Goal: Navigation & Orientation: Understand site structure

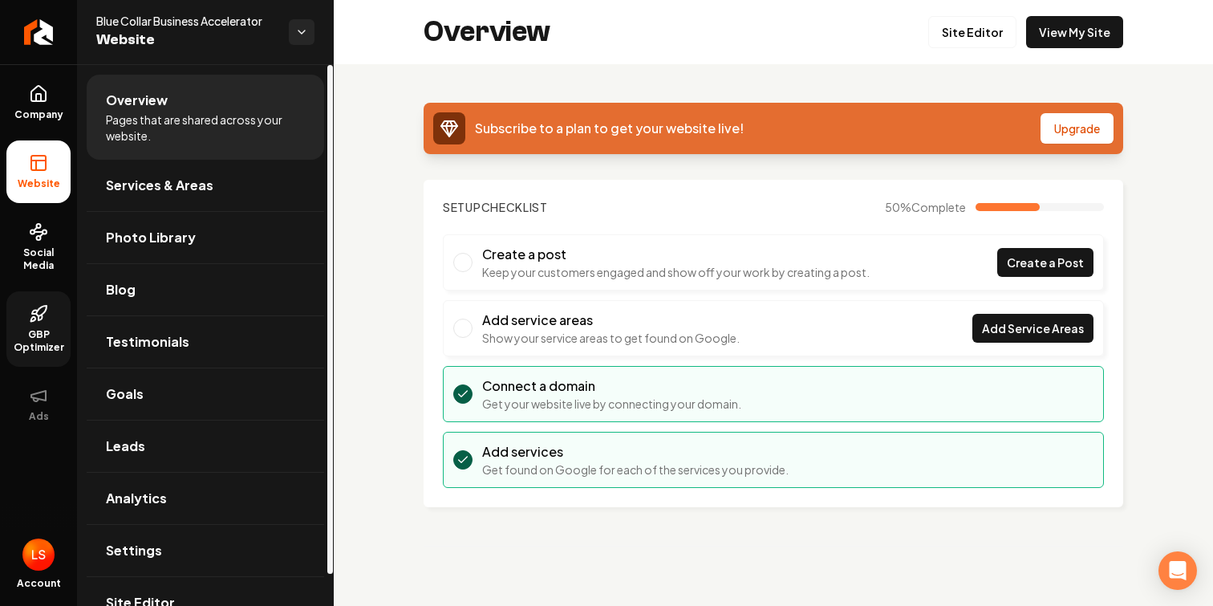
click at [49, 331] on span "GBP Optimizer" at bounding box center [38, 341] width 64 height 26
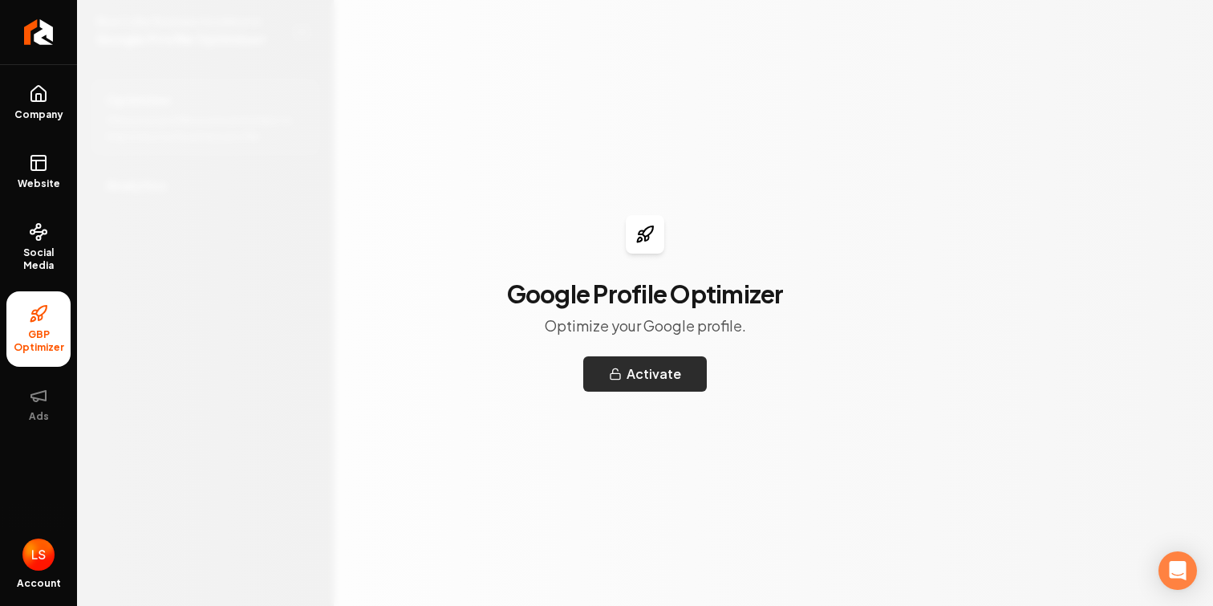
click at [679, 371] on button "Activate" at bounding box center [645, 373] width 124 height 35
click at [53, 256] on span "Social Media" at bounding box center [38, 259] width 64 height 26
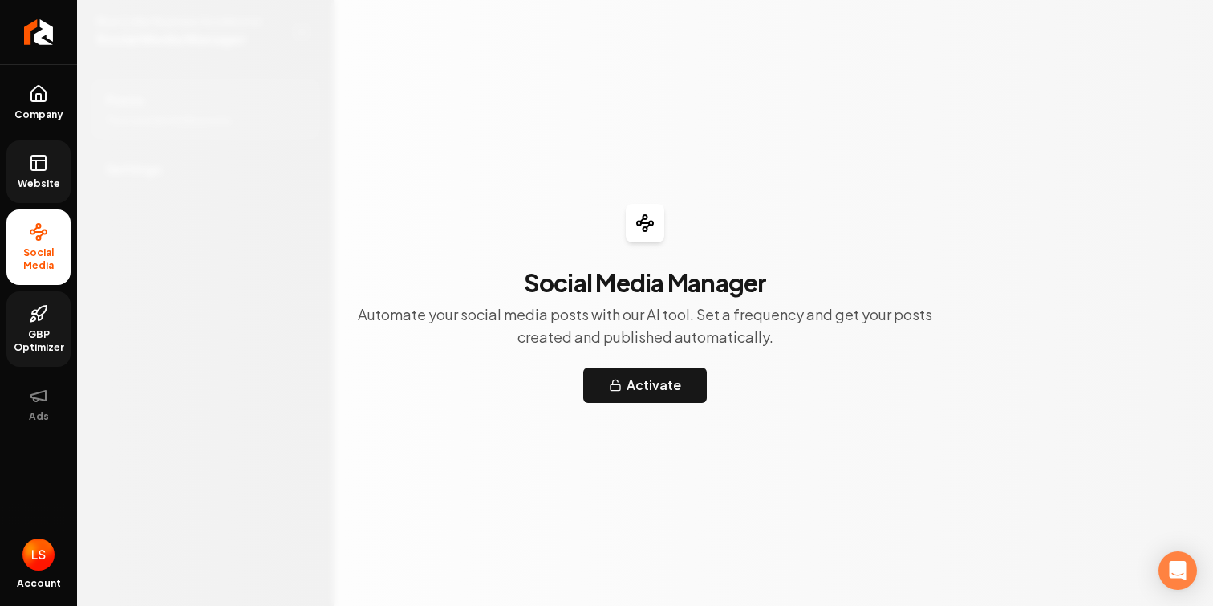
click at [38, 168] on icon at bounding box center [38, 162] width 19 height 19
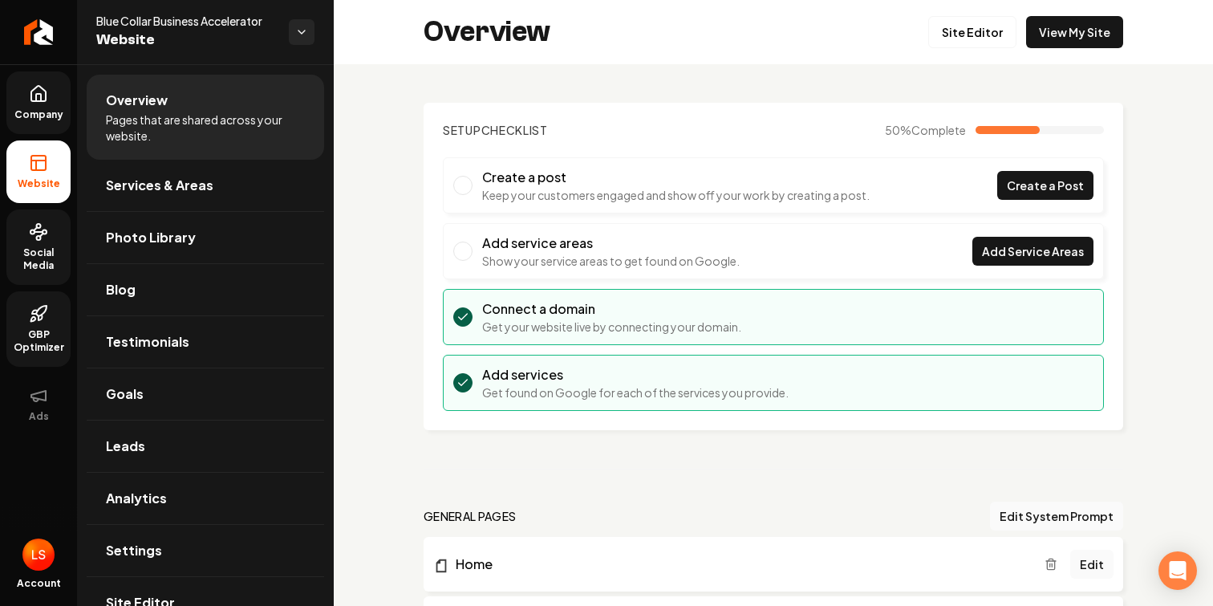
click at [39, 123] on link "Company" at bounding box center [38, 102] width 64 height 63
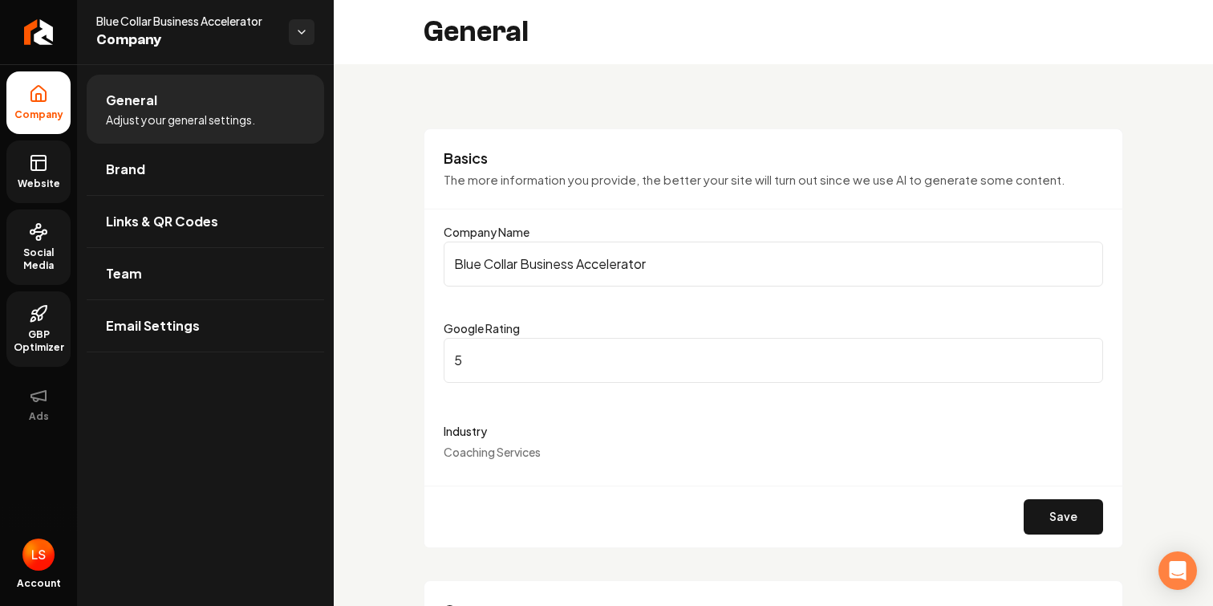
click at [51, 185] on span "Website" at bounding box center [38, 183] width 55 height 13
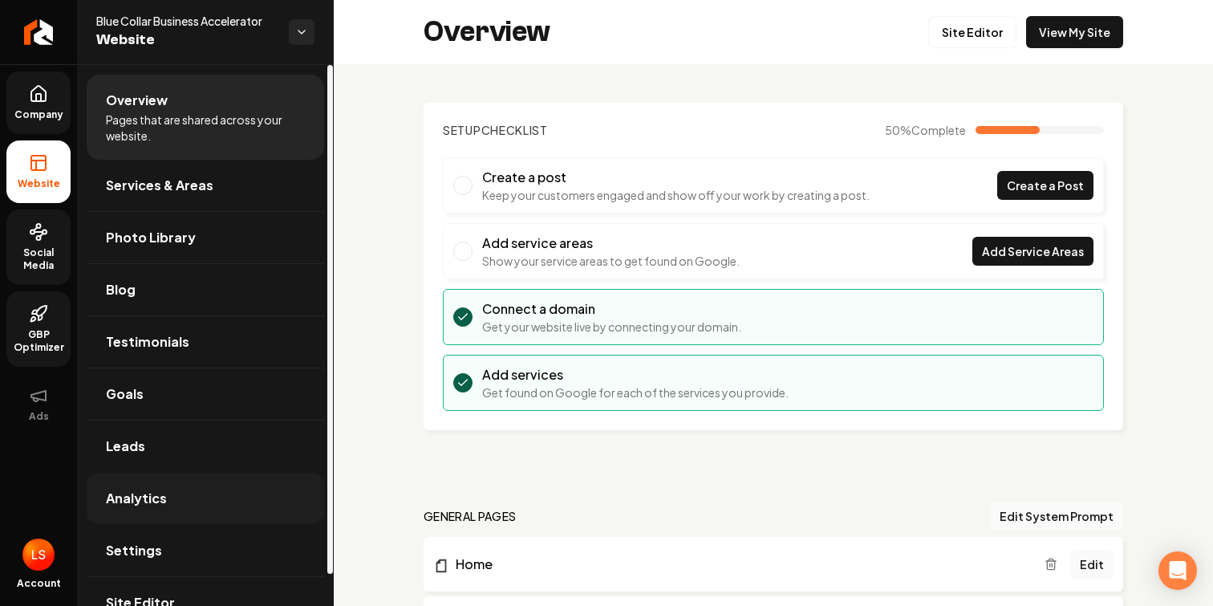
click at [152, 493] on span "Analytics" at bounding box center [136, 498] width 61 height 19
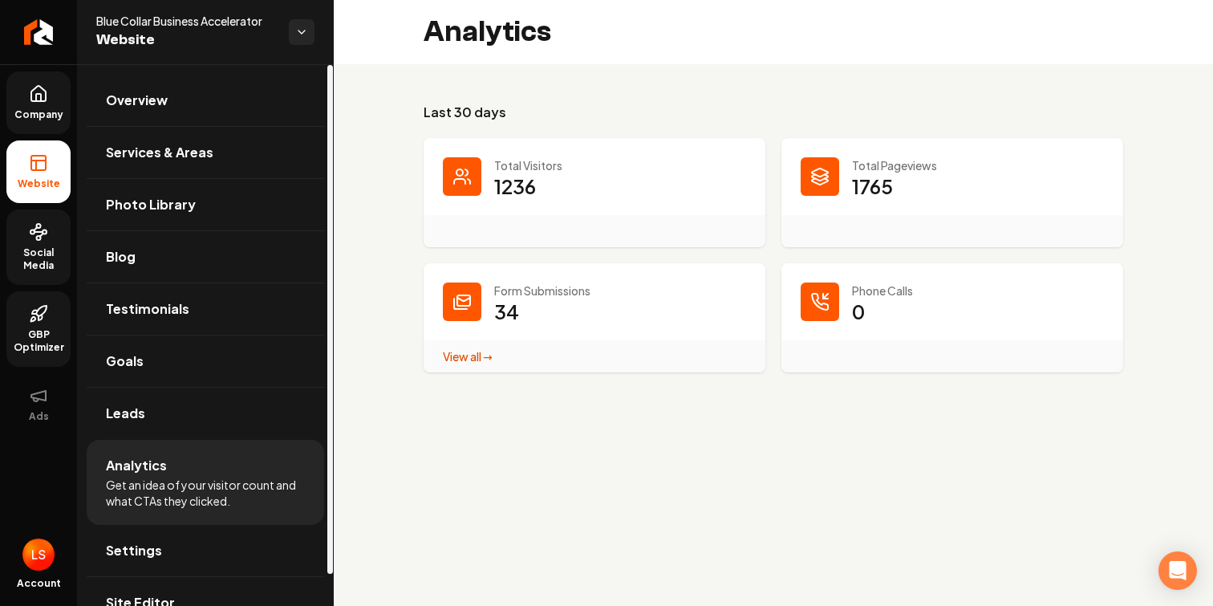
scroll to position [33, 0]
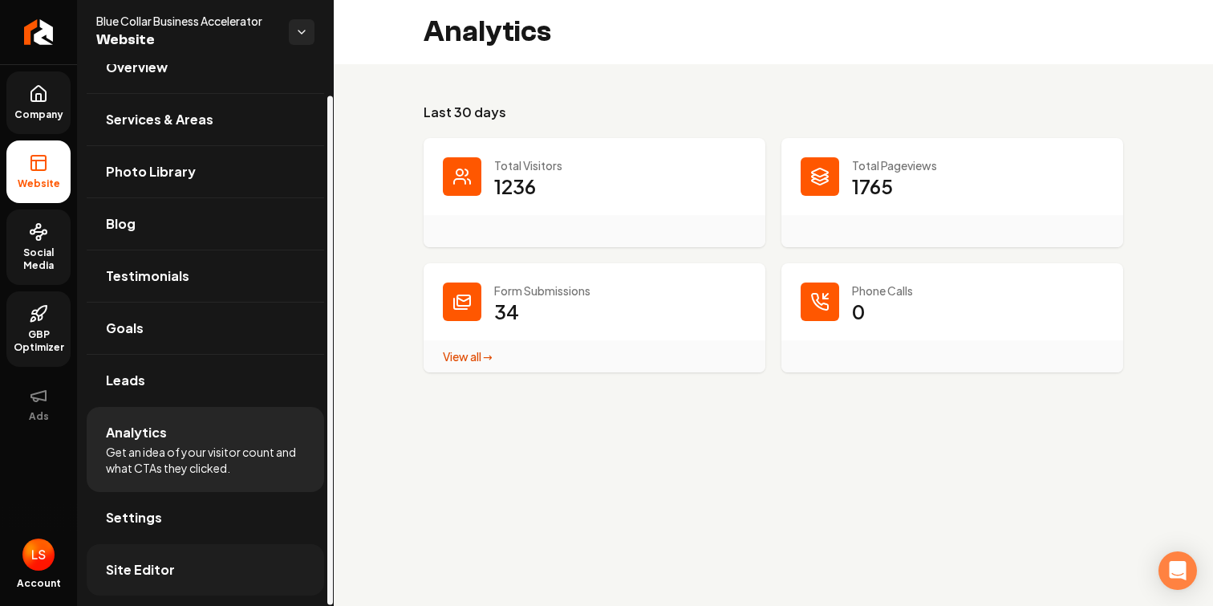
click at [189, 561] on link "Site Editor" at bounding box center [205, 569] width 237 height 51
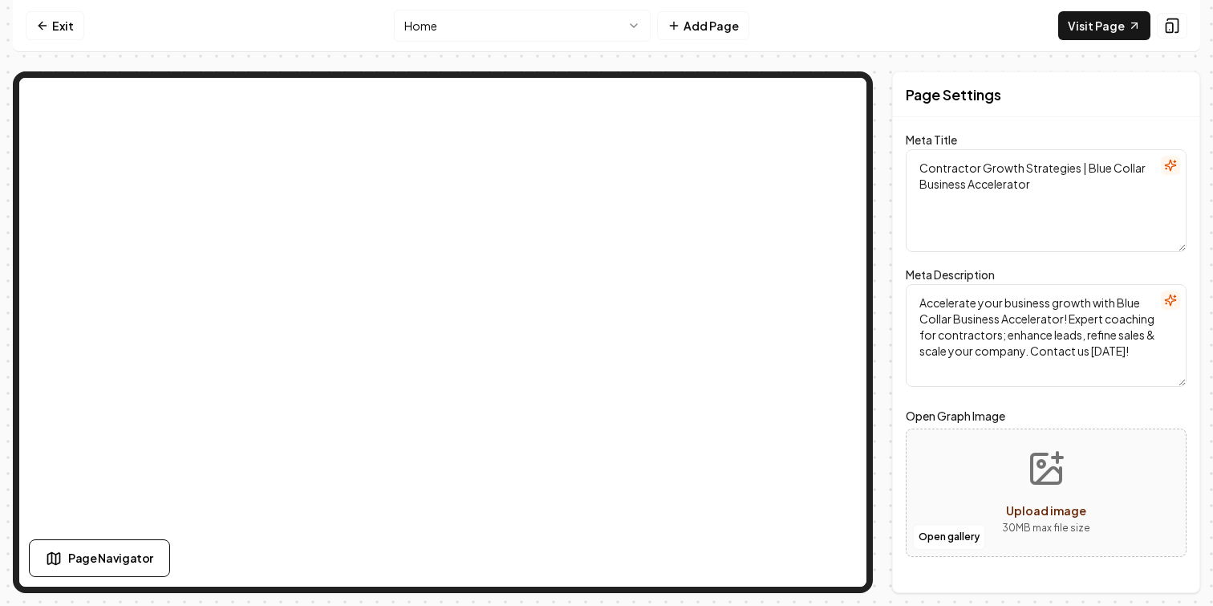
click at [601, 27] on html "Computer Required This feature is only available on a computer. Please switch t…" at bounding box center [606, 303] width 1213 height 606
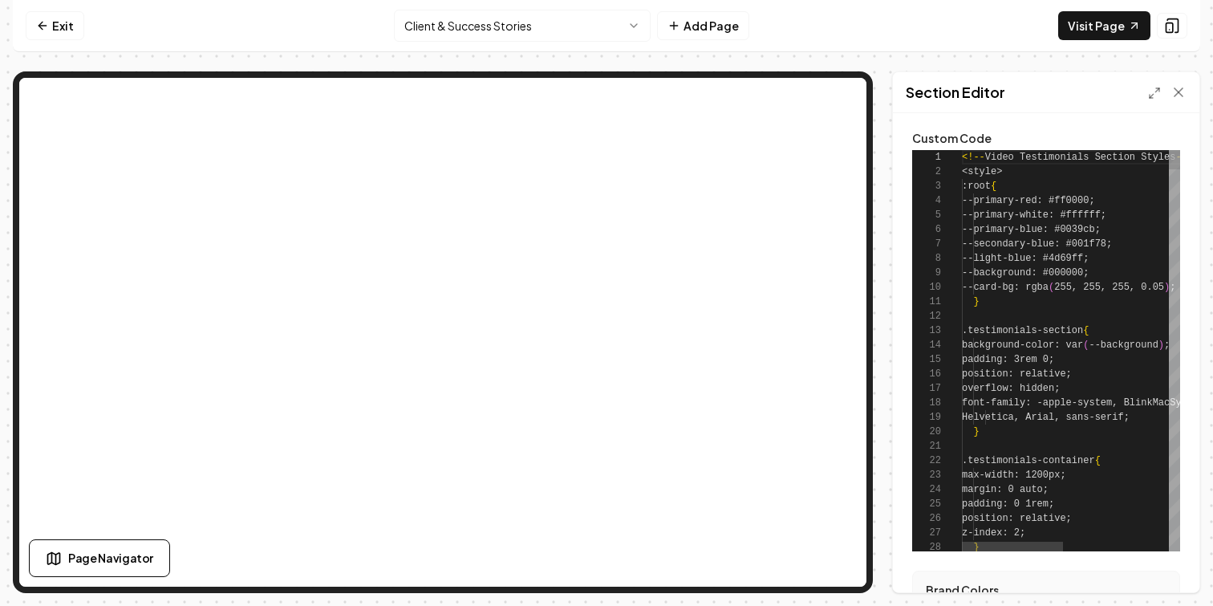
scroll to position [144, 0]
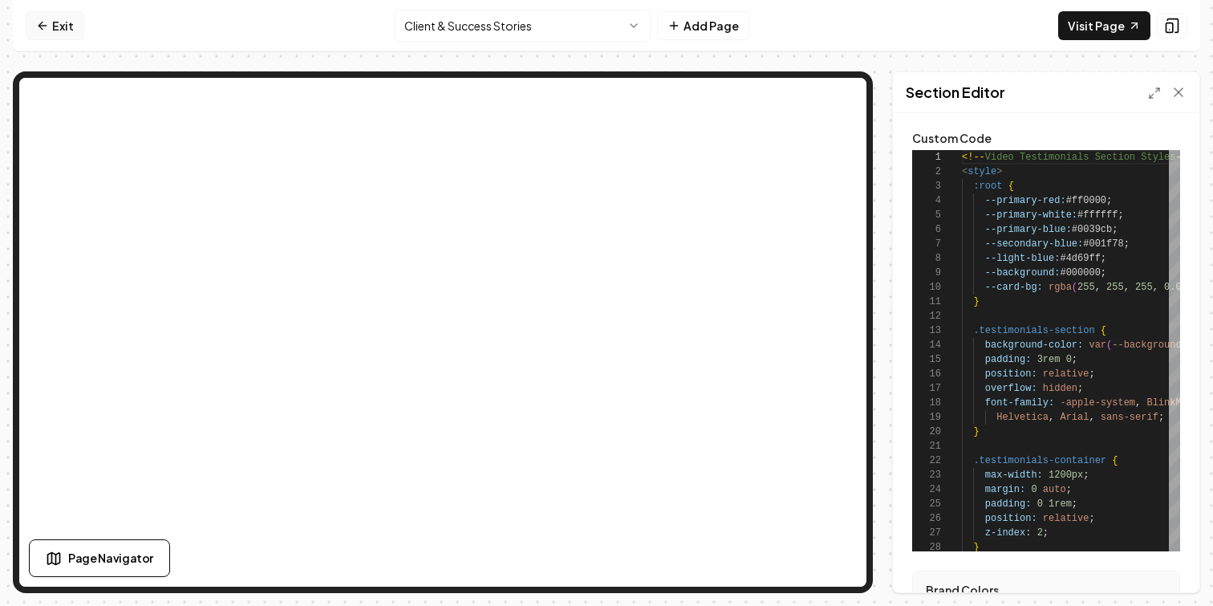
click at [63, 30] on link "Exit" at bounding box center [55, 25] width 59 height 29
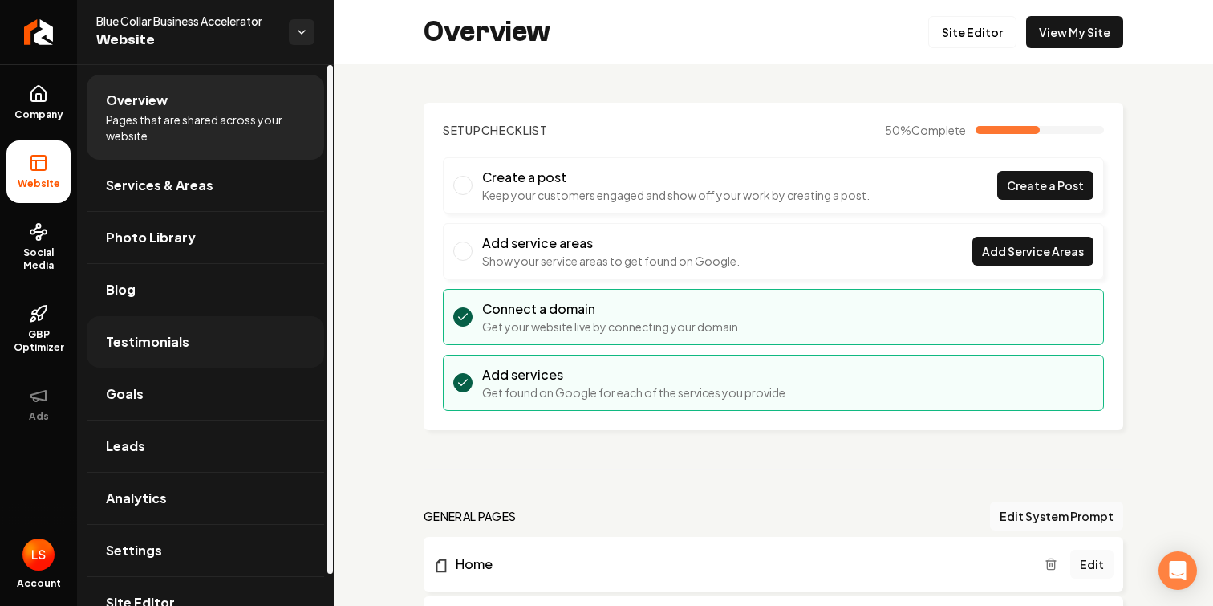
click at [223, 340] on link "Testimonials" at bounding box center [205, 341] width 237 height 51
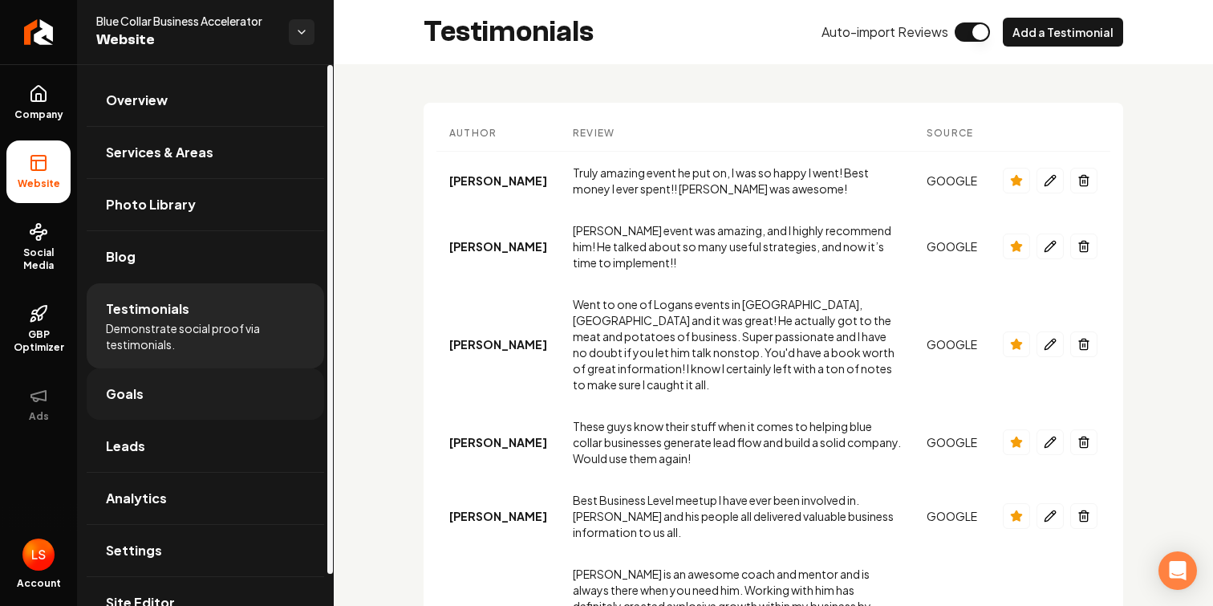
click at [205, 387] on link "Goals" at bounding box center [205, 393] width 237 height 51
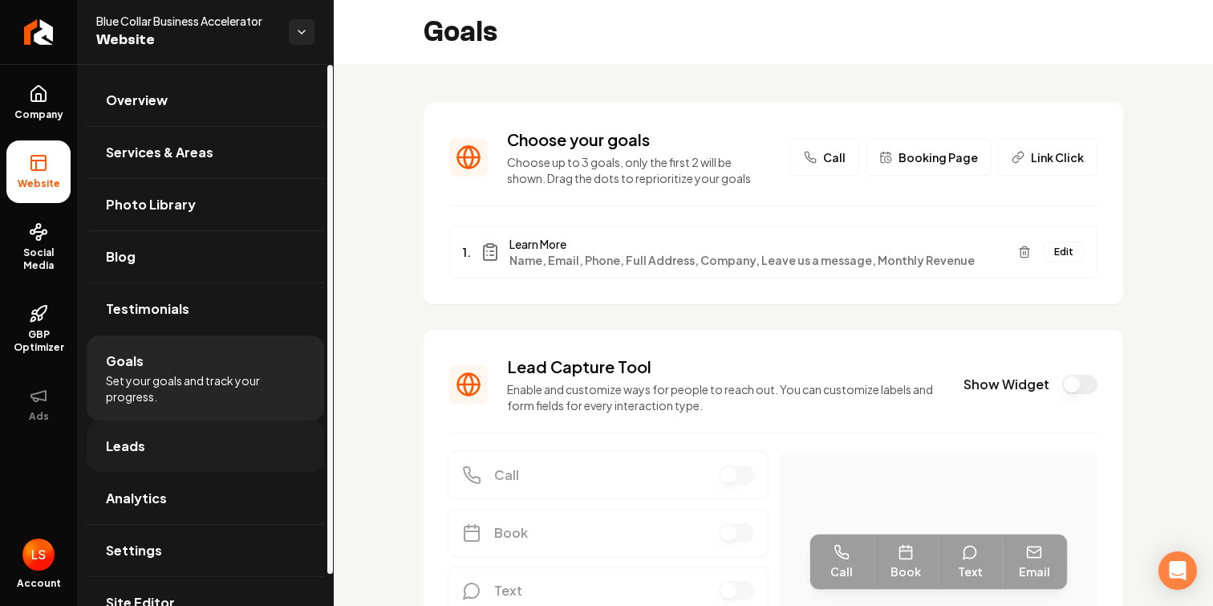
click at [188, 440] on link "Leads" at bounding box center [205, 445] width 237 height 51
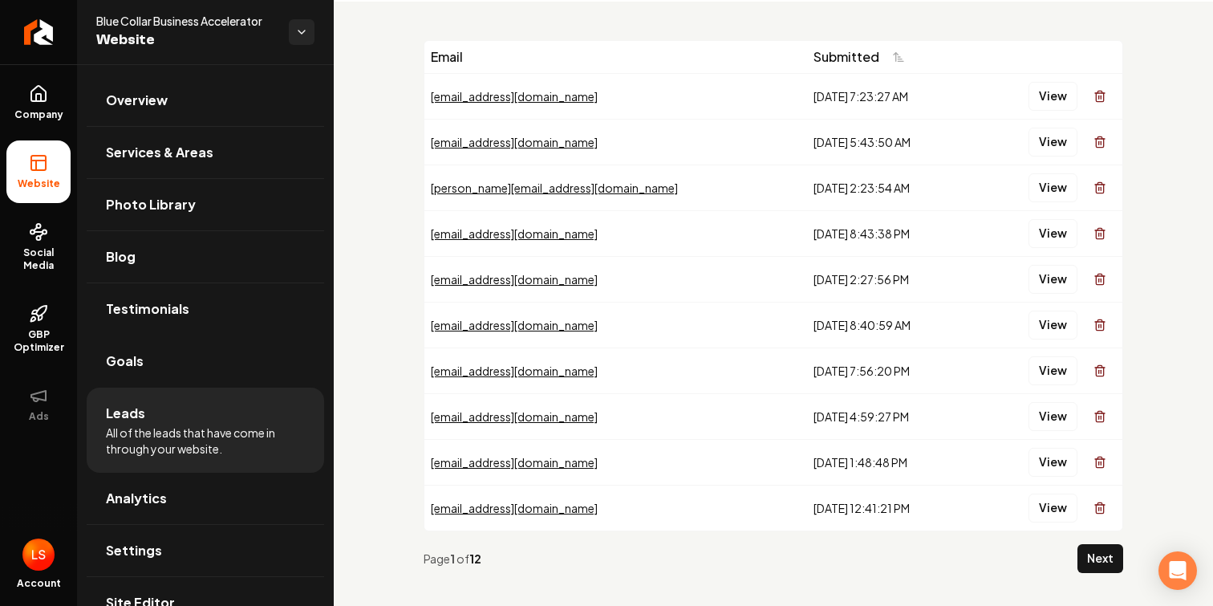
scroll to position [80, 0]
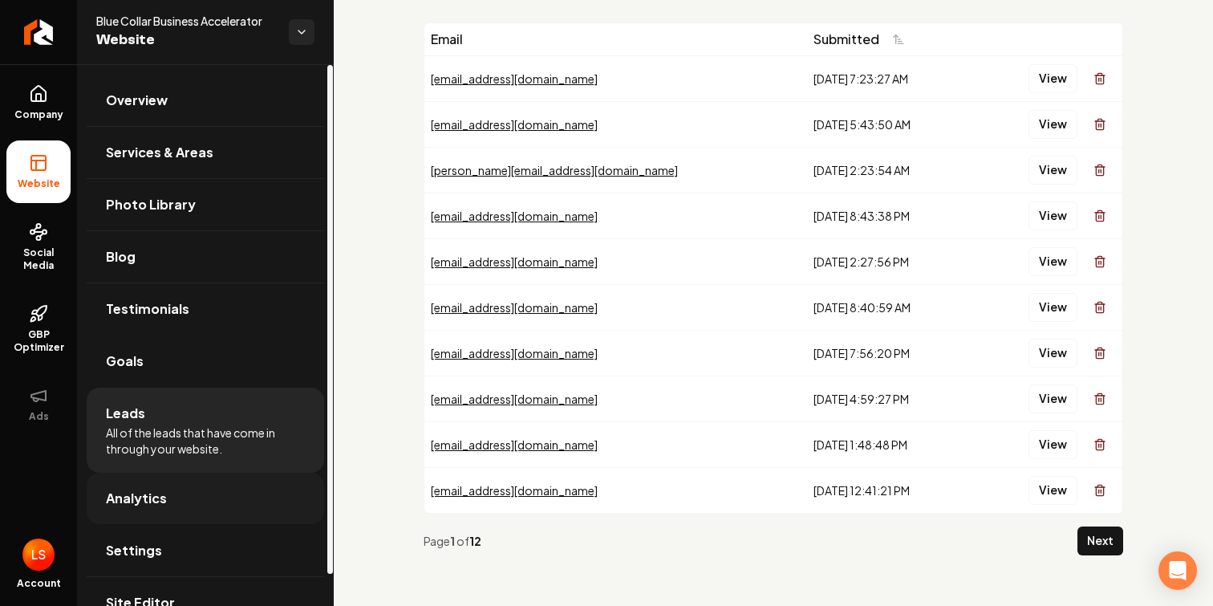
click at [233, 503] on link "Analytics" at bounding box center [205, 498] width 237 height 51
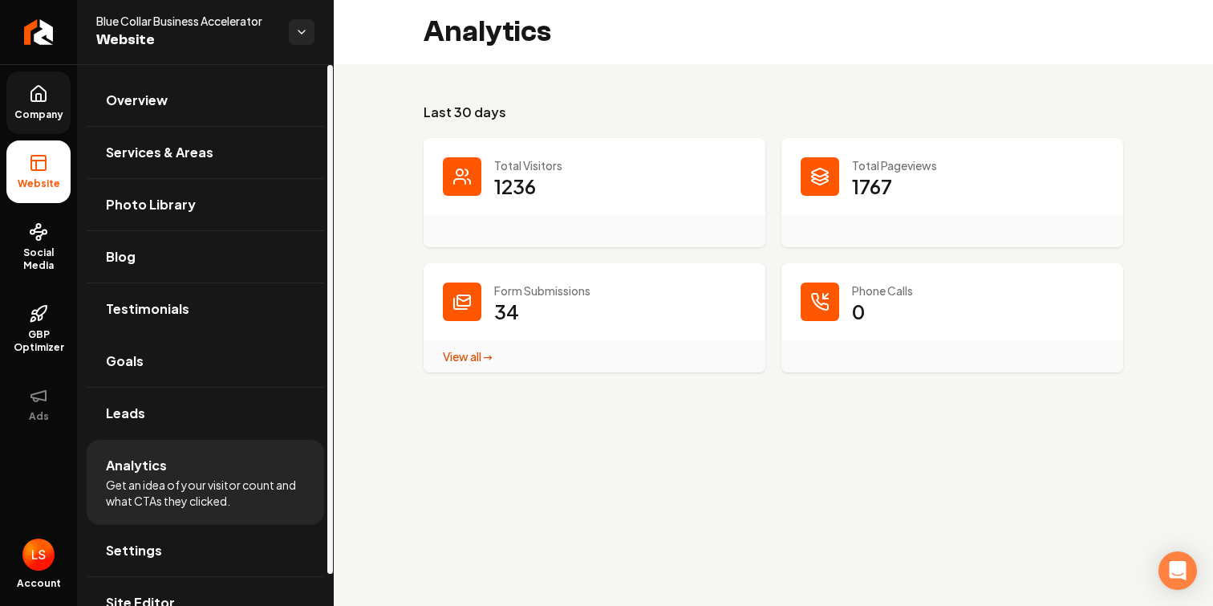
click at [53, 104] on link "Company" at bounding box center [38, 102] width 64 height 63
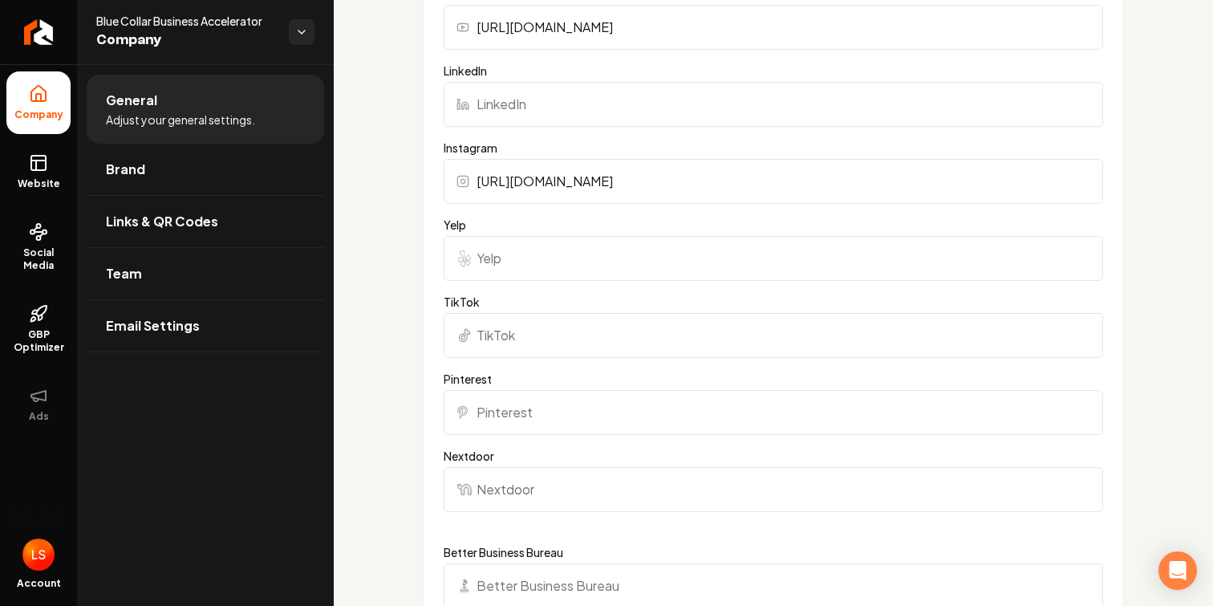
scroll to position [641, 0]
